Goal: Task Accomplishment & Management: Manage account settings

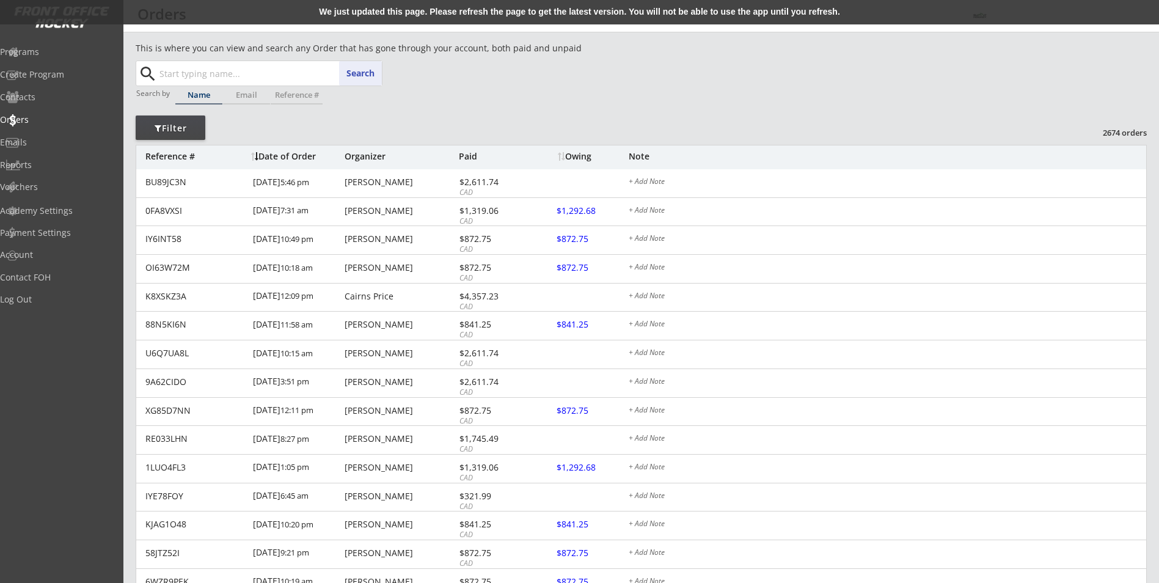
paste input "[PERSON_NAME]"
click at [229, 98] on p "[PERSON_NAME]" at bounding box center [270, 98] width 224 height 16
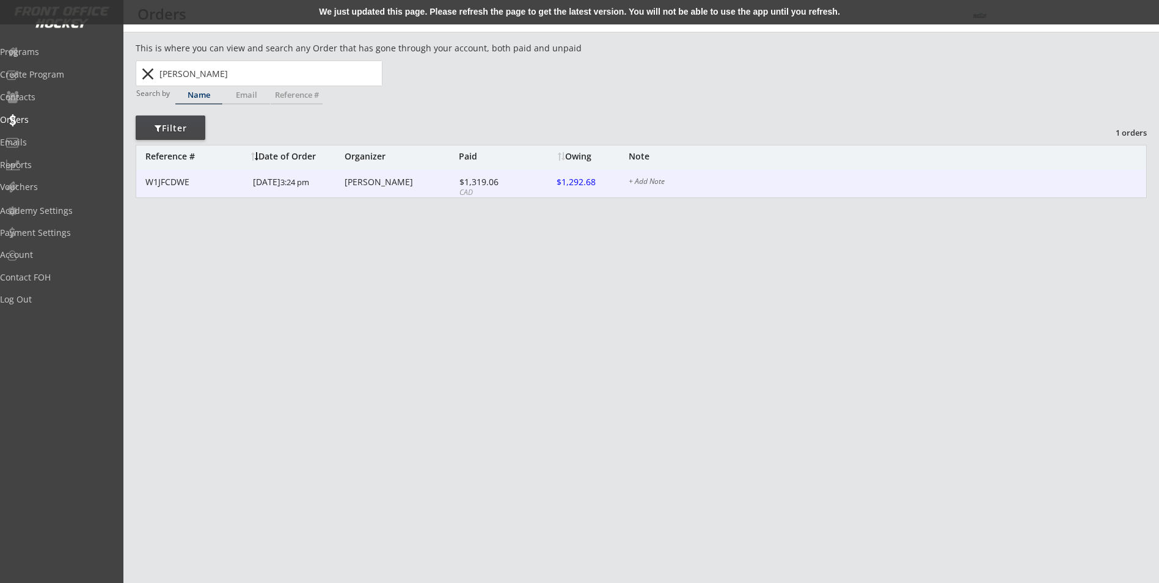
type input "[PERSON_NAME]"
click at [228, 178] on div "W1JFCDWE" at bounding box center [195, 182] width 100 height 9
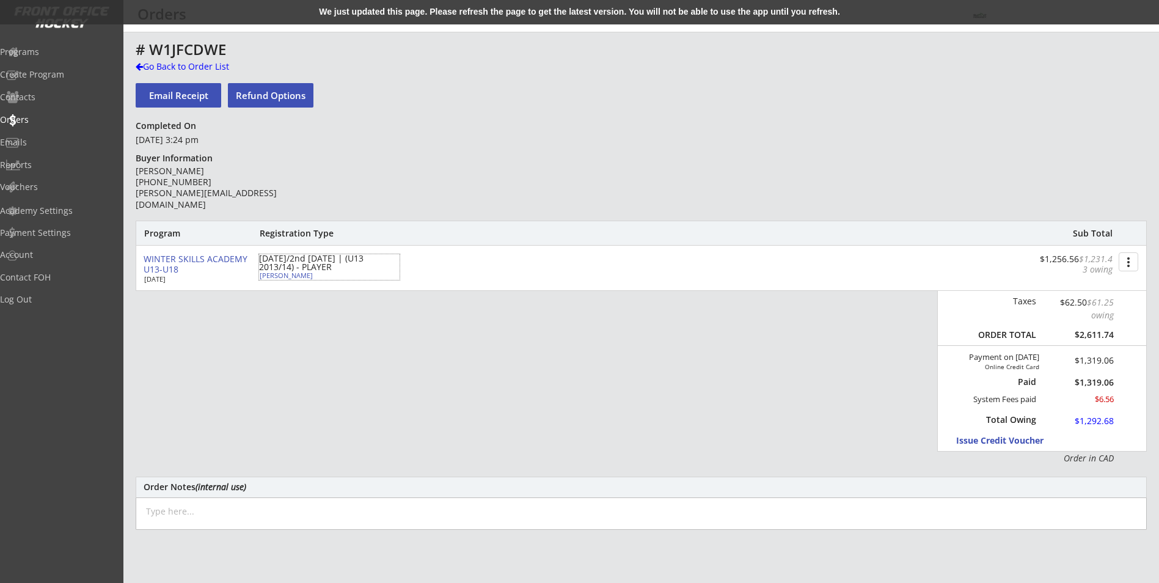
click at [294, 274] on div "[PERSON_NAME]" at bounding box center [328, 275] width 136 height 7
type input "[PERSON_NAME]"
type input "[DEMOGRAPHIC_DATA]"
type input "[STREET_ADDRESS]"
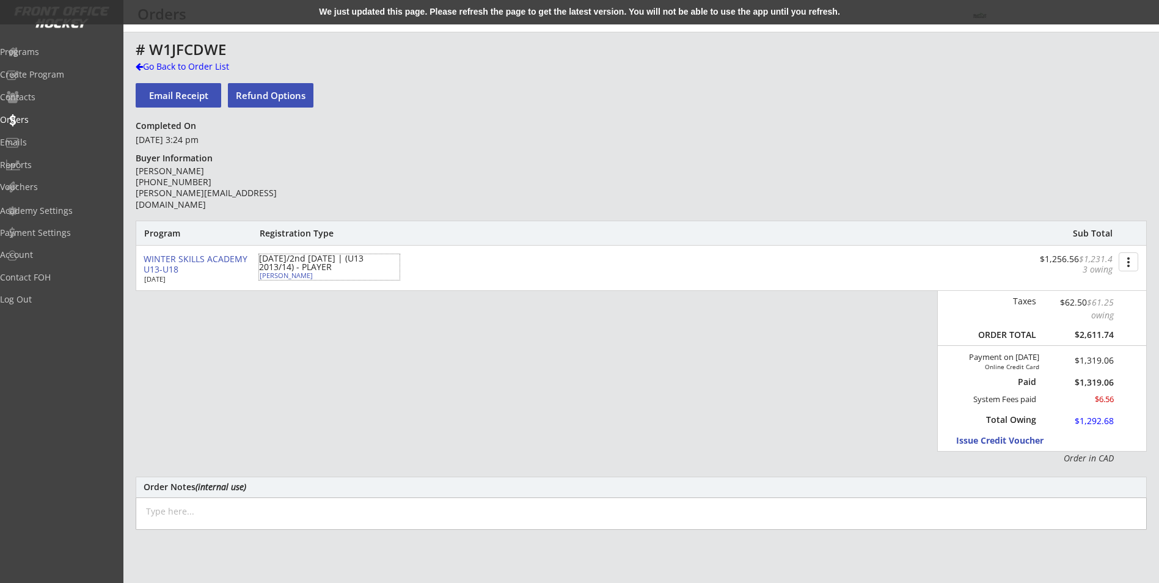
select select ""Defense""
select select
type input "[PERSON_NAME]"
select select ""U13 DIV 1""
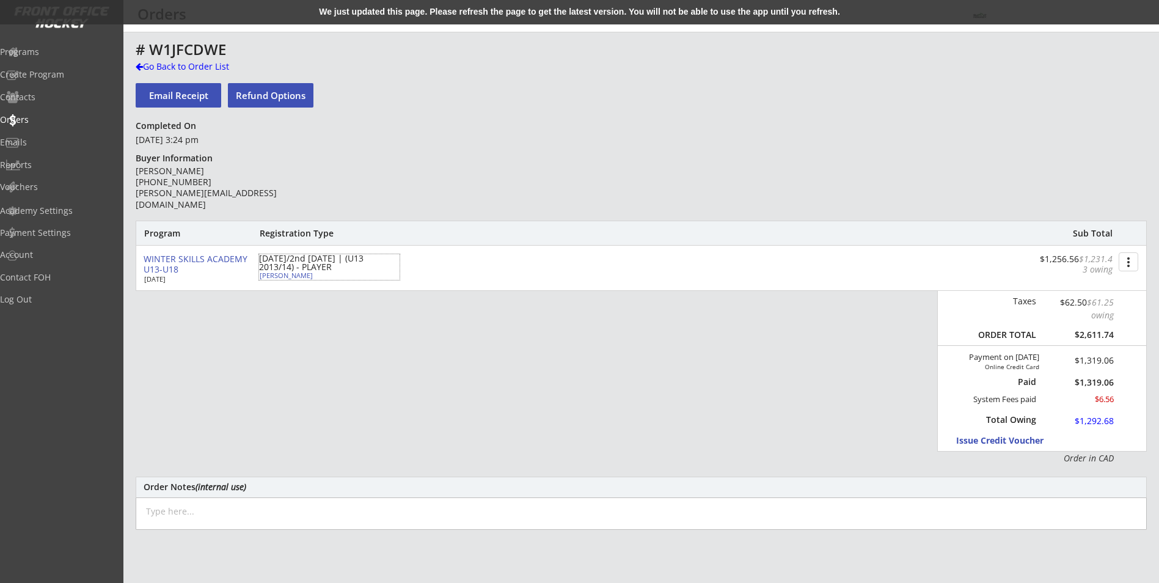
select select ""YXL""
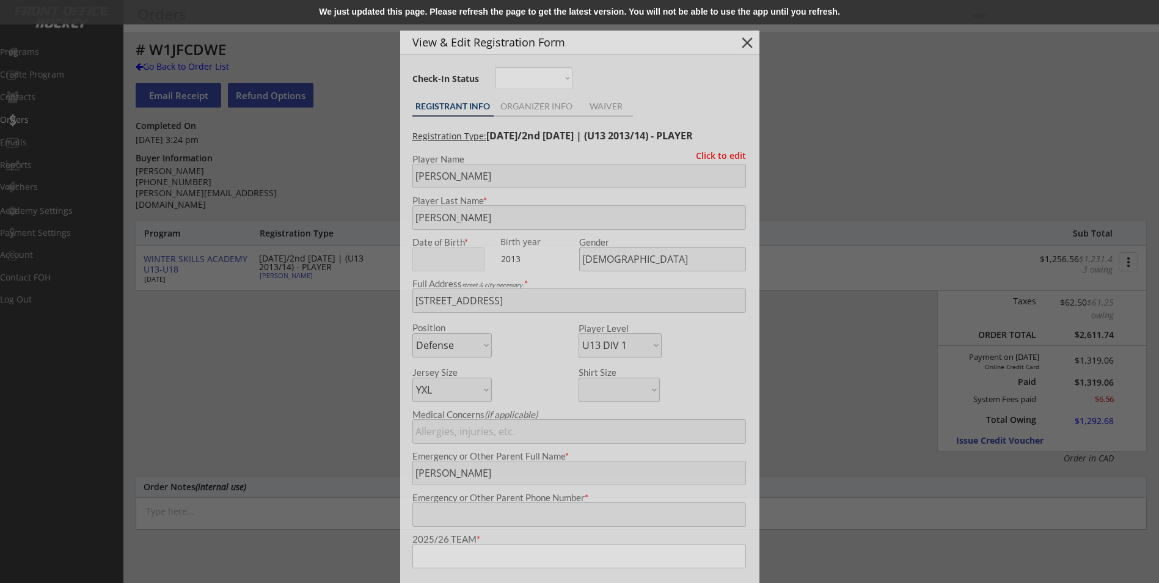
type input "Knights"
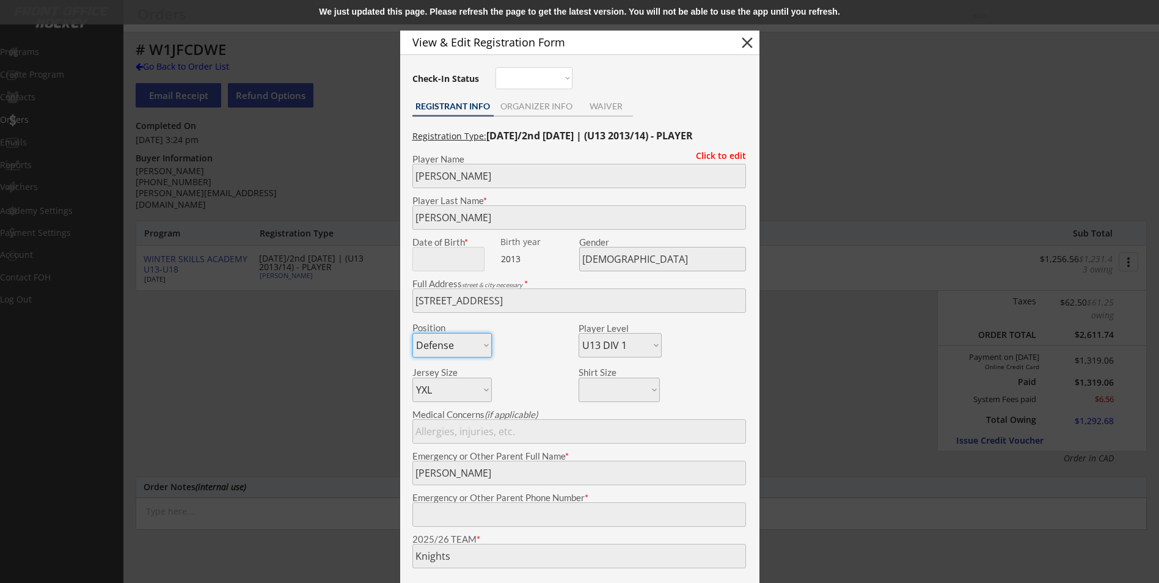
click at [357, 356] on div at bounding box center [579, 291] width 1159 height 583
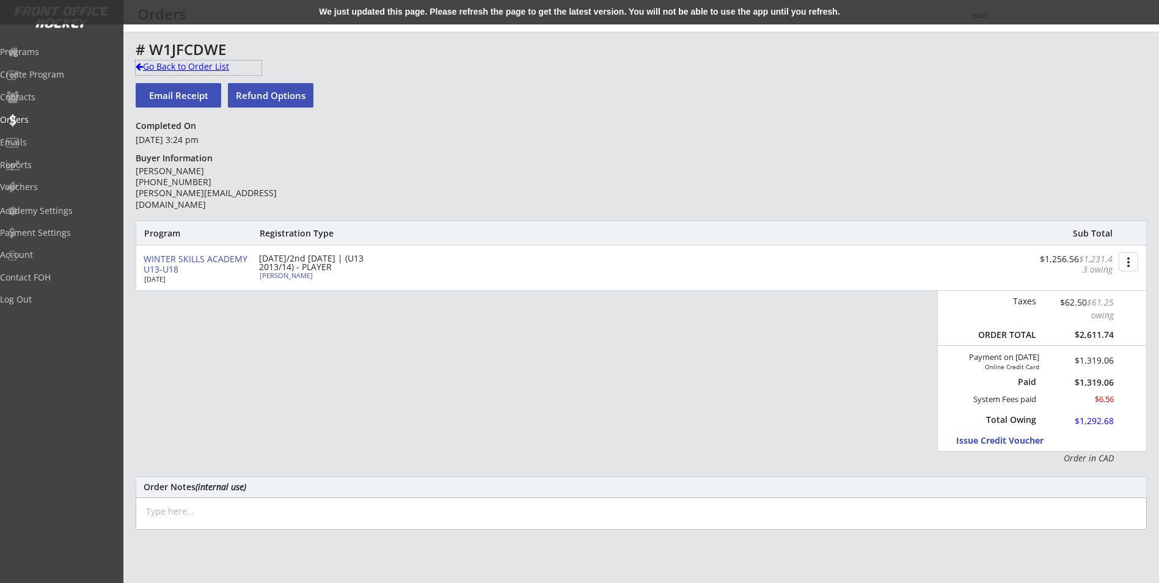
click at [195, 66] on div "Go Back to Order List" at bounding box center [199, 66] width 126 height 12
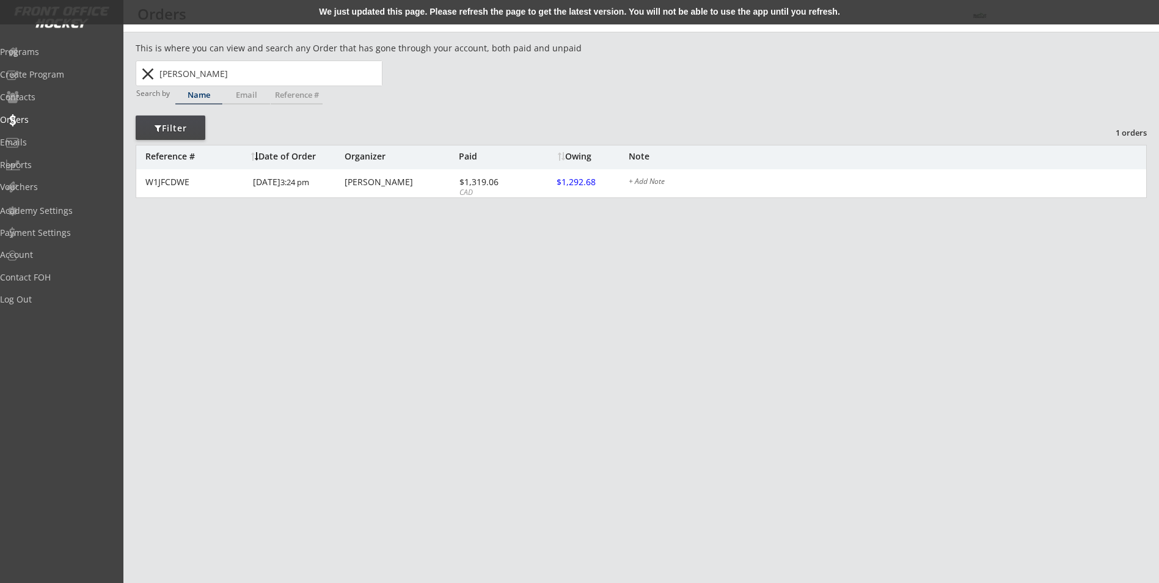
click at [192, 70] on input "[PERSON_NAME]" at bounding box center [269, 73] width 225 height 24
click at [146, 79] on button "close" at bounding box center [147, 74] width 20 height 20
click at [147, 71] on button "close" at bounding box center [147, 74] width 20 height 20
click at [228, 72] on input "[PERSON_NAME]" at bounding box center [269, 73] width 225 height 24
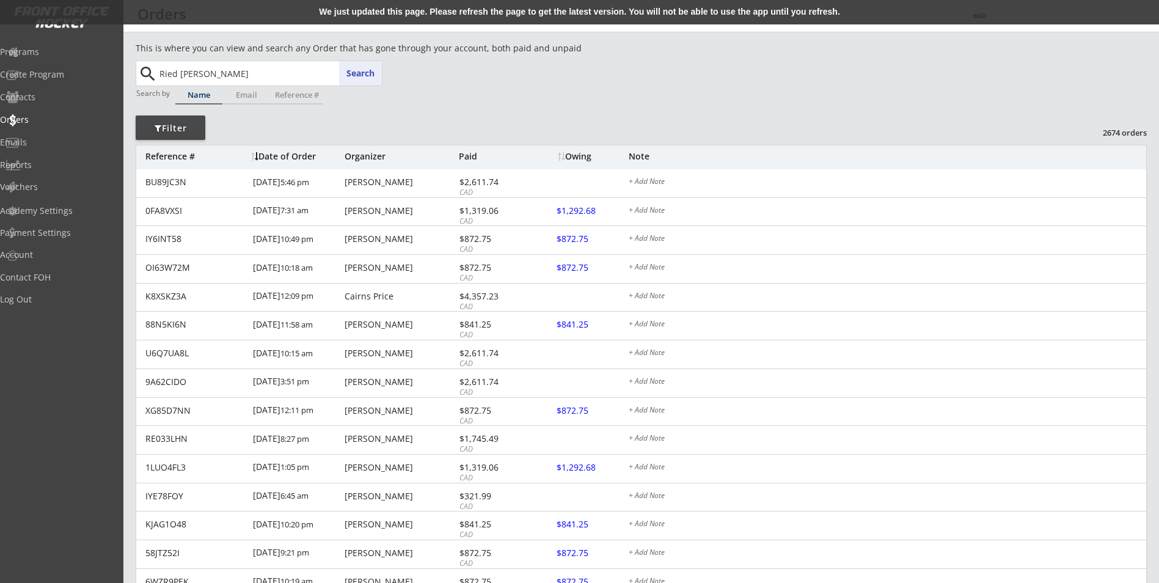
click at [373, 72] on button "Search" at bounding box center [360, 73] width 43 height 24
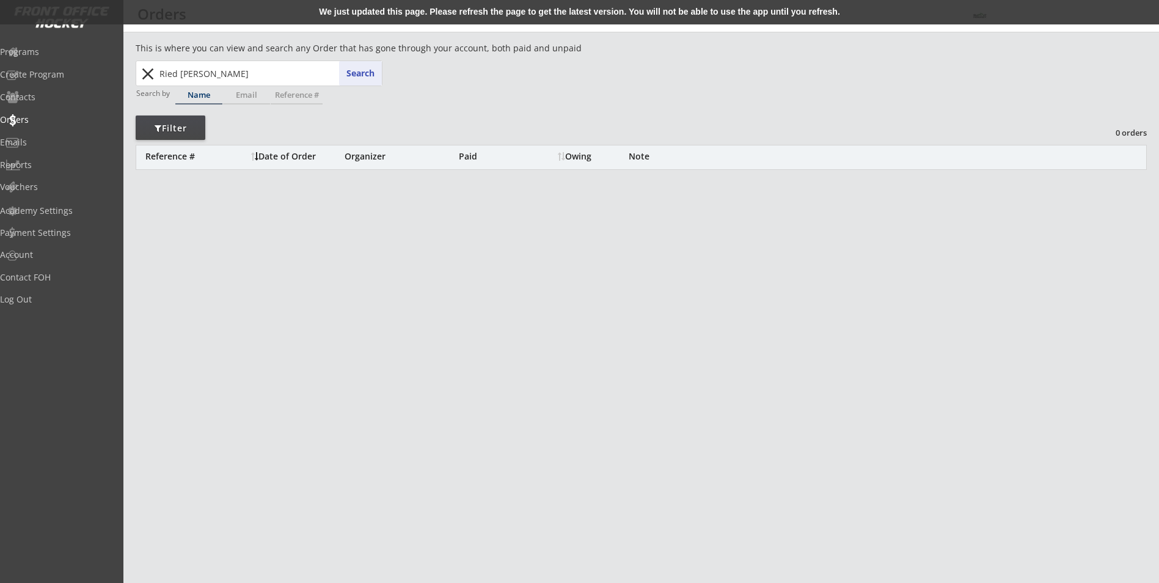
click at [171, 75] on input "Ried [PERSON_NAME]" at bounding box center [269, 73] width 225 height 24
click at [311, 101] on p "[PERSON_NAME]" at bounding box center [270, 98] width 224 height 16
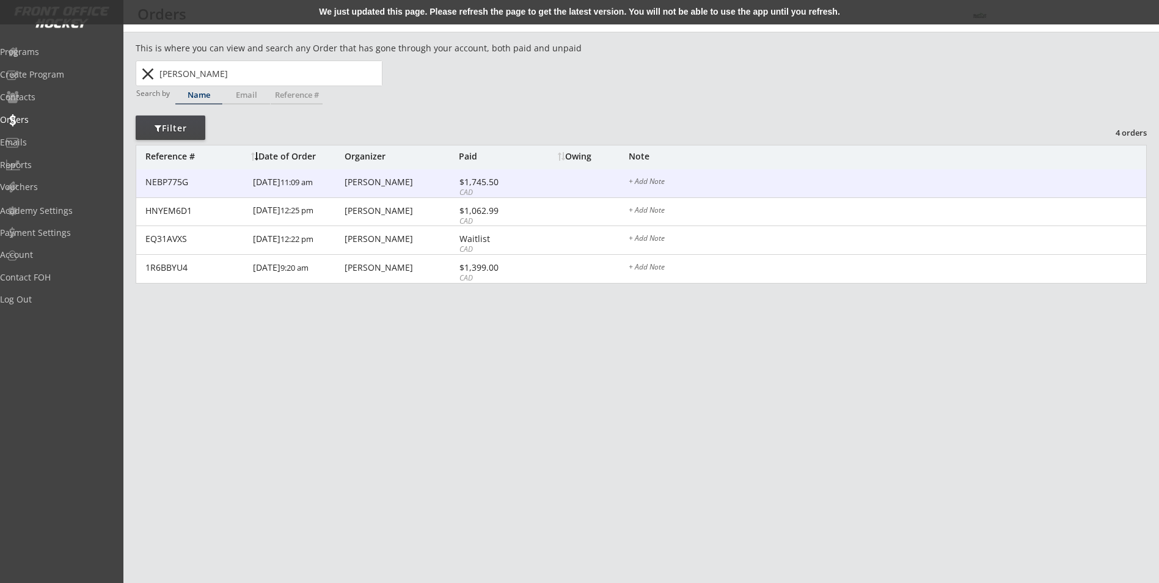
type input "[PERSON_NAME]"
click at [365, 186] on div "[PERSON_NAME]" at bounding box center [399, 182] width 111 height 9
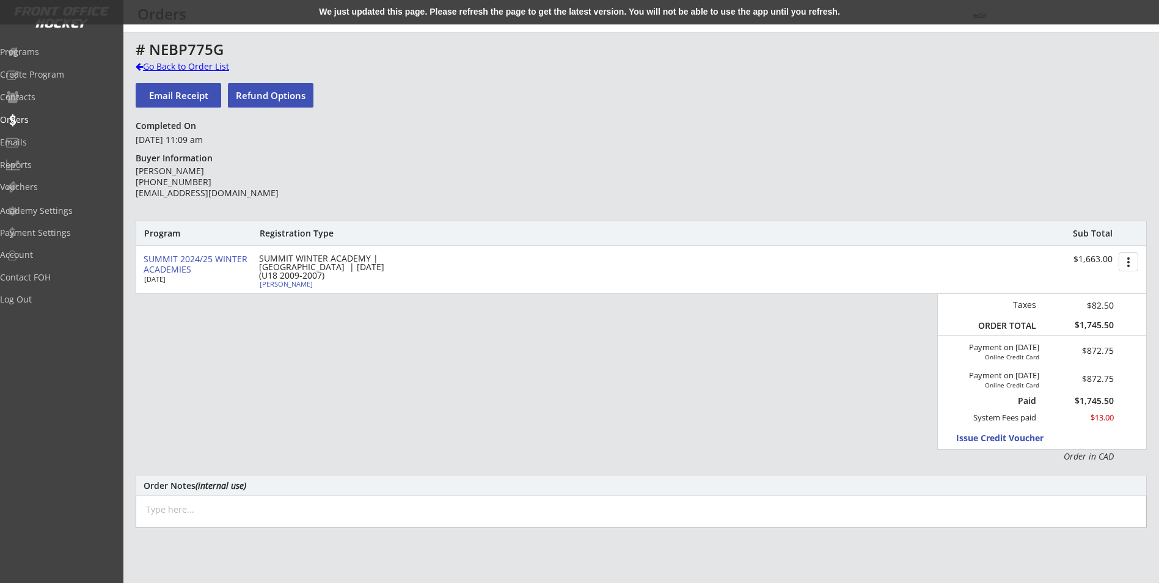
click at [202, 71] on div "Go Back to Order List" at bounding box center [199, 66] width 126 height 12
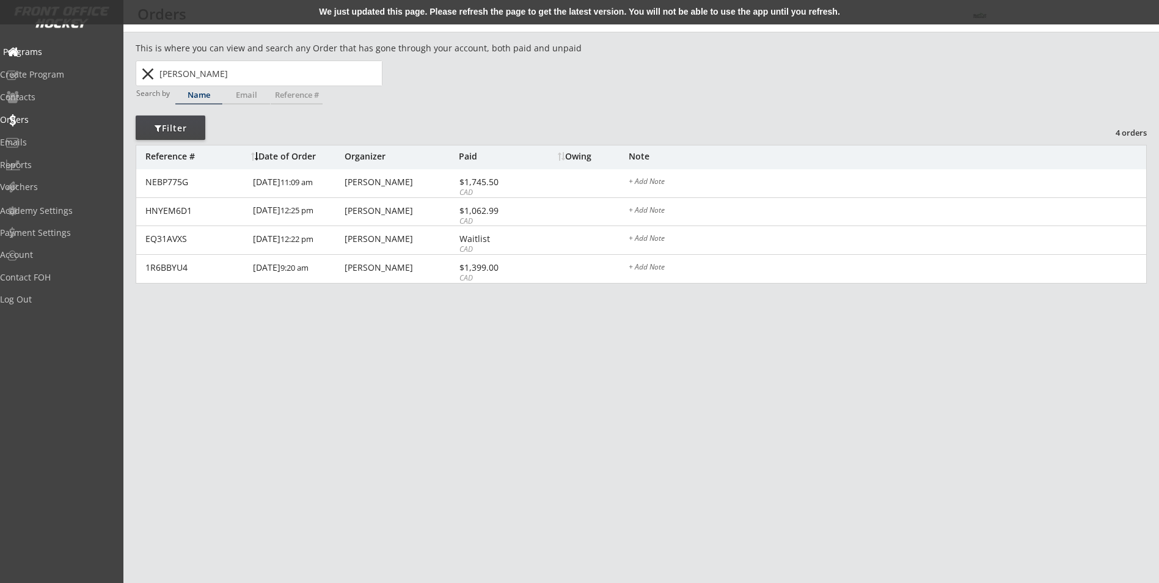
click at [38, 59] on div "Programs" at bounding box center [58, 52] width 116 height 21
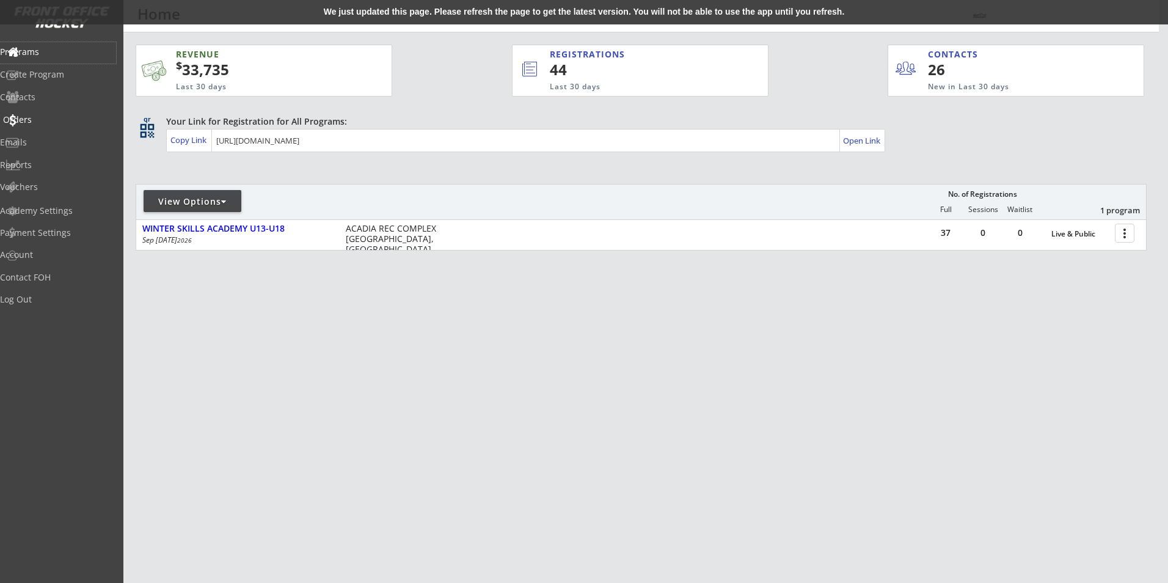
click at [45, 117] on div "Orders" at bounding box center [58, 119] width 110 height 9
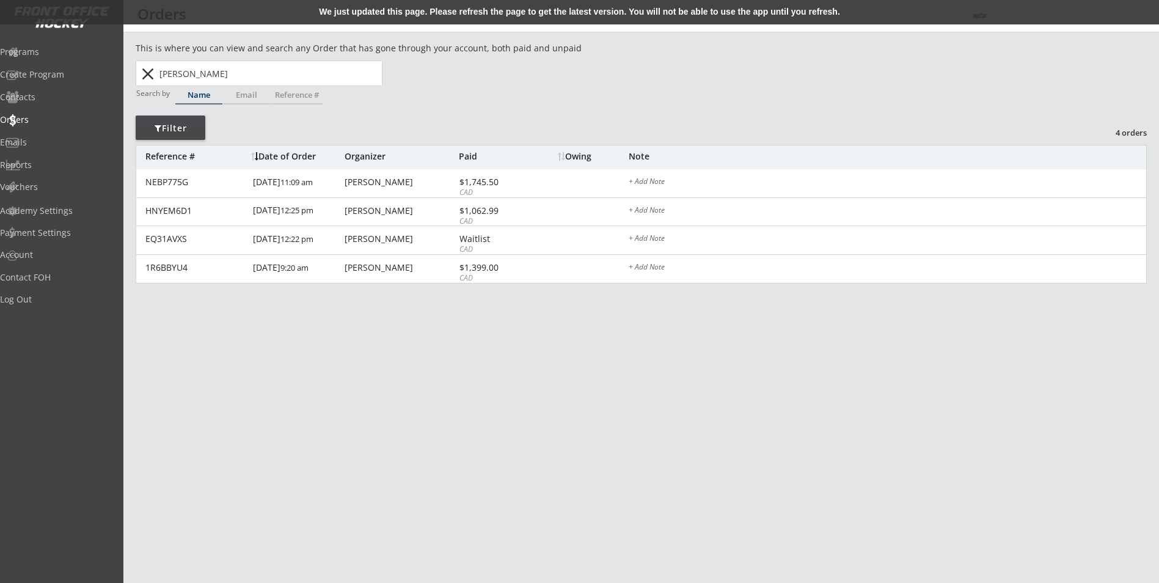
click at [154, 71] on button "close" at bounding box center [147, 74] width 20 height 20
click at [151, 71] on button "close" at bounding box center [147, 74] width 20 height 20
click at [148, 76] on button "close" at bounding box center [147, 74] width 20 height 20
